Goal: Complete application form

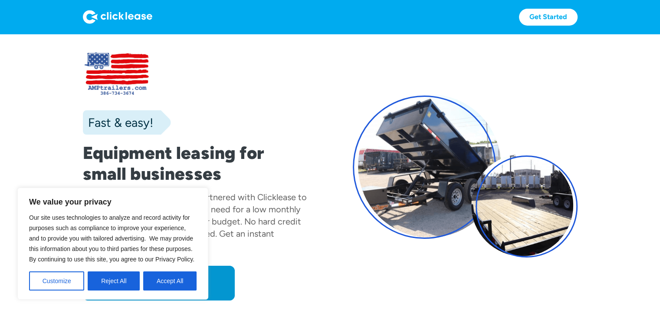
click at [298, 110] on div "Fast & easy! Equipment leasing for small businesses American Made Products has …" at bounding box center [195, 175] width 225 height 249
click at [69, 278] on button "Customize" at bounding box center [56, 280] width 55 height 19
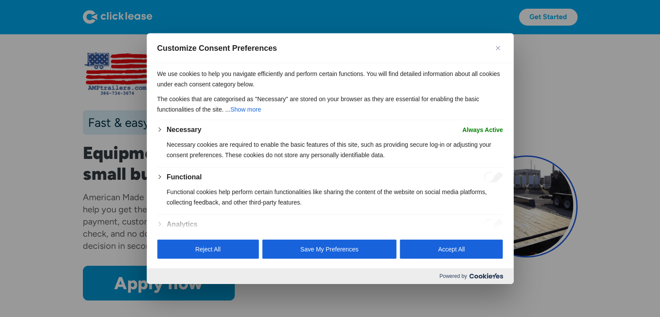
click at [497, 48] on img "Close" at bounding box center [497, 48] width 4 height 4
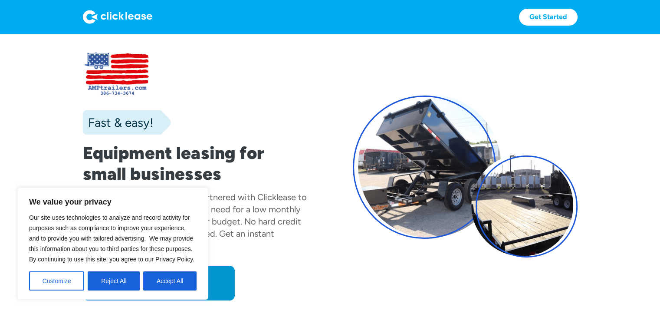
click at [323, 132] on div "Fast & easy! Equipment leasing for small businesses American Made Products has …" at bounding box center [330, 175] width 494 height 249
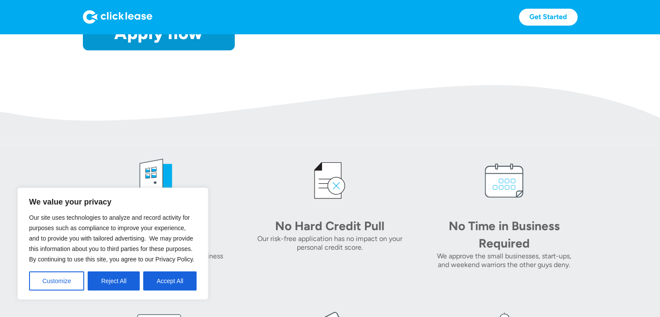
scroll to position [173, 0]
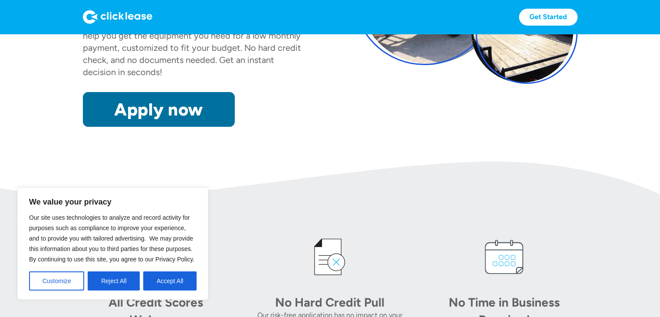
click at [187, 106] on link "Apply now" at bounding box center [159, 109] width 152 height 35
